Goal: Transaction & Acquisition: Purchase product/service

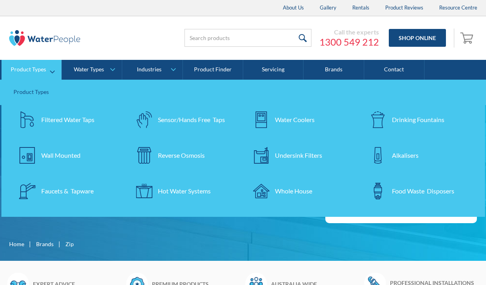
click at [44, 117] on div "Filtered Water Taps" at bounding box center [67, 120] width 53 height 10
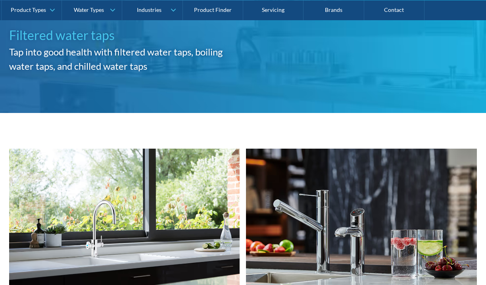
scroll to position [90, 0]
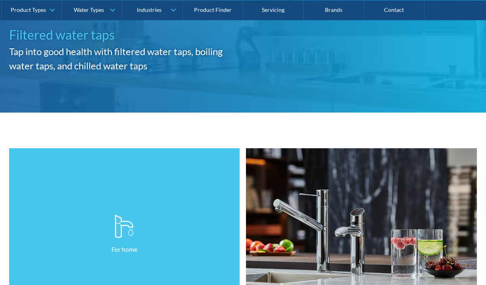
click at [64, 161] on link "For home" at bounding box center [124, 234] width 231 height 173
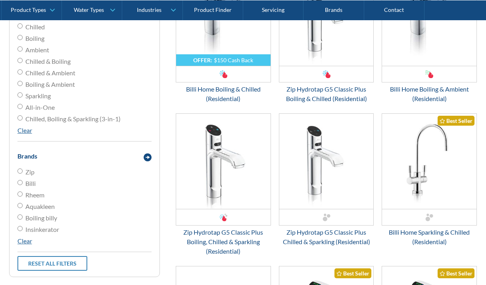
scroll to position [507, 0]
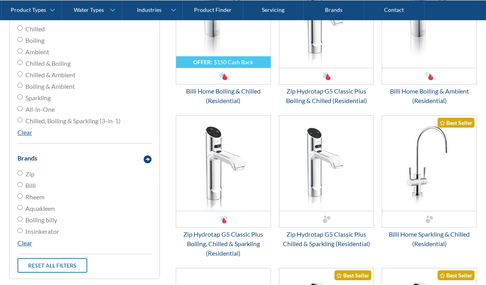
click at [21, 171] on input "Zip" at bounding box center [19, 173] width 5 height 5
radio input "true"
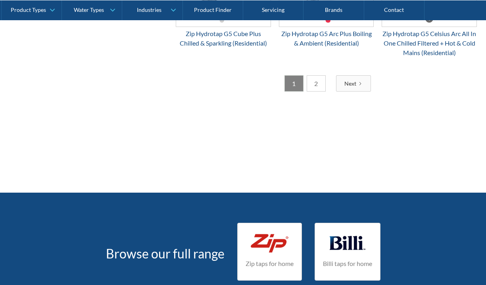
scroll to position [1603, 0]
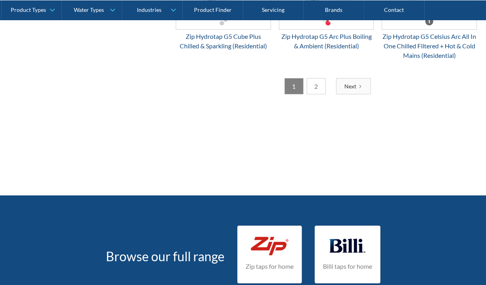
click at [316, 94] on link "2" at bounding box center [316, 86] width 19 height 16
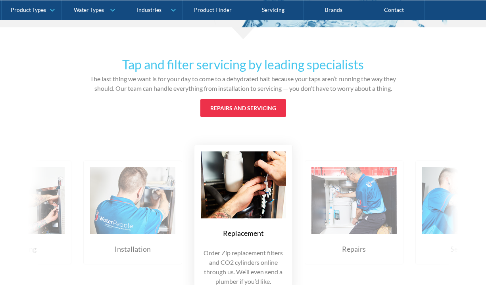
click at [257, 152] on img at bounding box center [243, 185] width 85 height 67
click at [233, 248] on p "Order Zip replacement filters and CO2 cylinders online through us. We’ll even s…" at bounding box center [243, 267] width 85 height 38
click at [253, 99] on link "Repairs and servicing" at bounding box center [243, 108] width 86 height 18
click at [244, 152] on img at bounding box center [243, 185] width 85 height 67
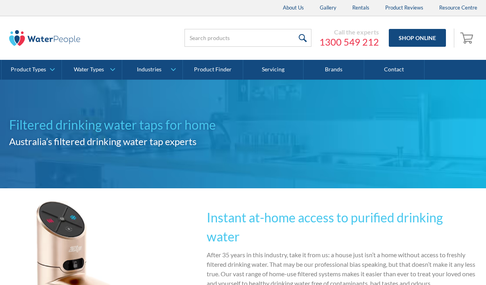
scroll to position [0, 0]
click at [211, 37] on input "search" at bounding box center [247, 38] width 127 height 18
type input "zip filters"
click at [303, 38] on input "submit" at bounding box center [302, 38] width 17 height 18
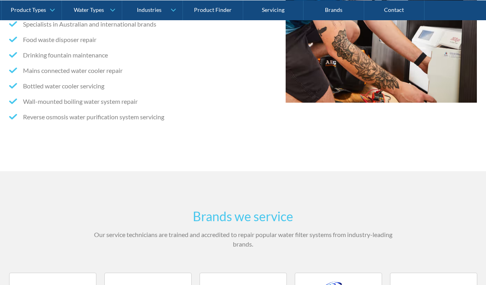
scroll to position [294, 0]
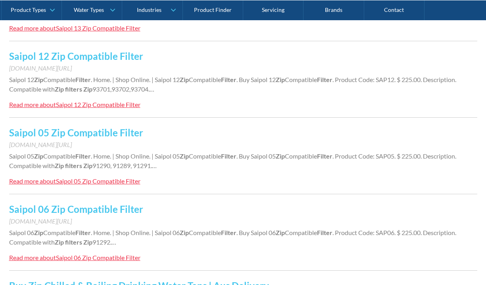
scroll to position [246, 0]
